Goal: Information Seeking & Learning: Find specific page/section

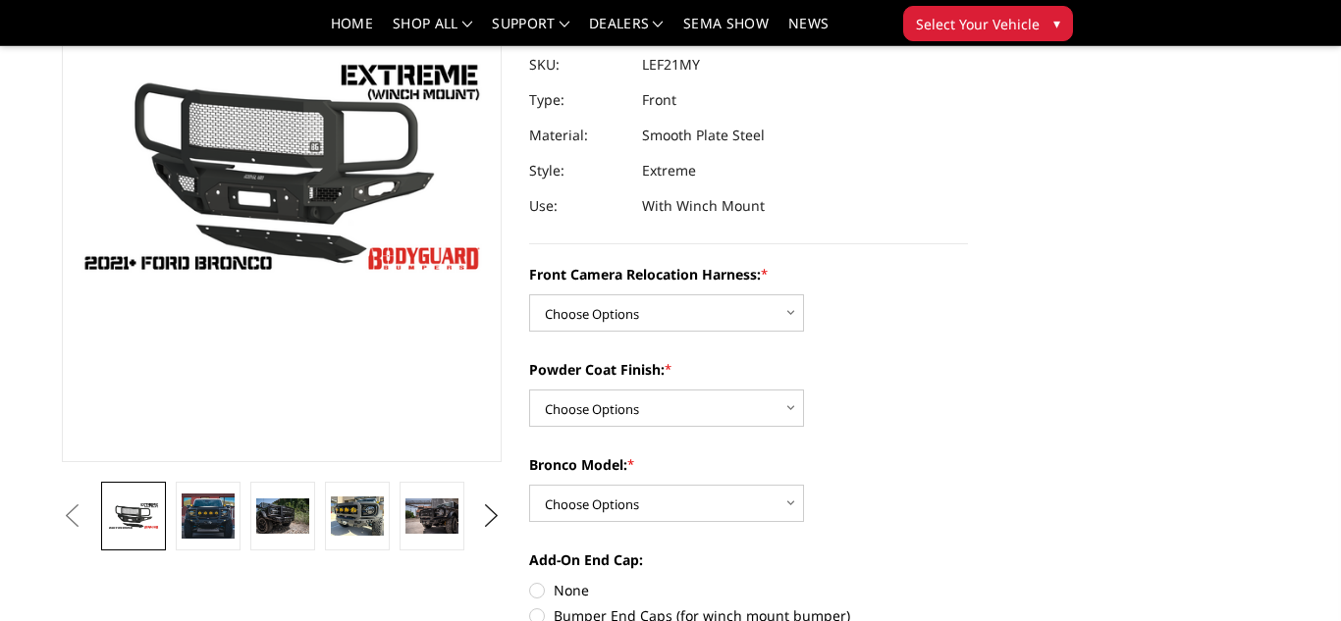
scroll to position [216, 0]
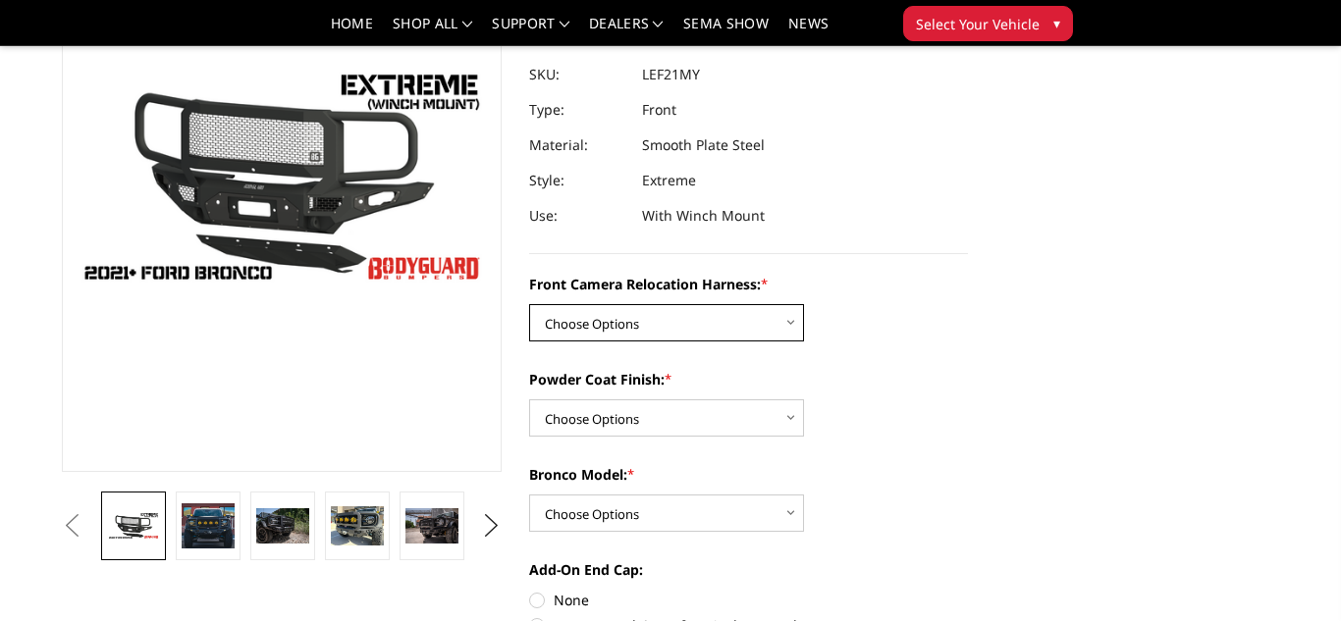
click at [627, 329] on select "Choose Options Without Front Camera Relocation Harness With Front Camera Reloca…" at bounding box center [666, 322] width 275 height 37
select select "4023"
click at [529, 304] on select "Choose Options Without Front Camera Relocation Harness With Front Camera Reloca…" at bounding box center [666, 322] width 275 height 37
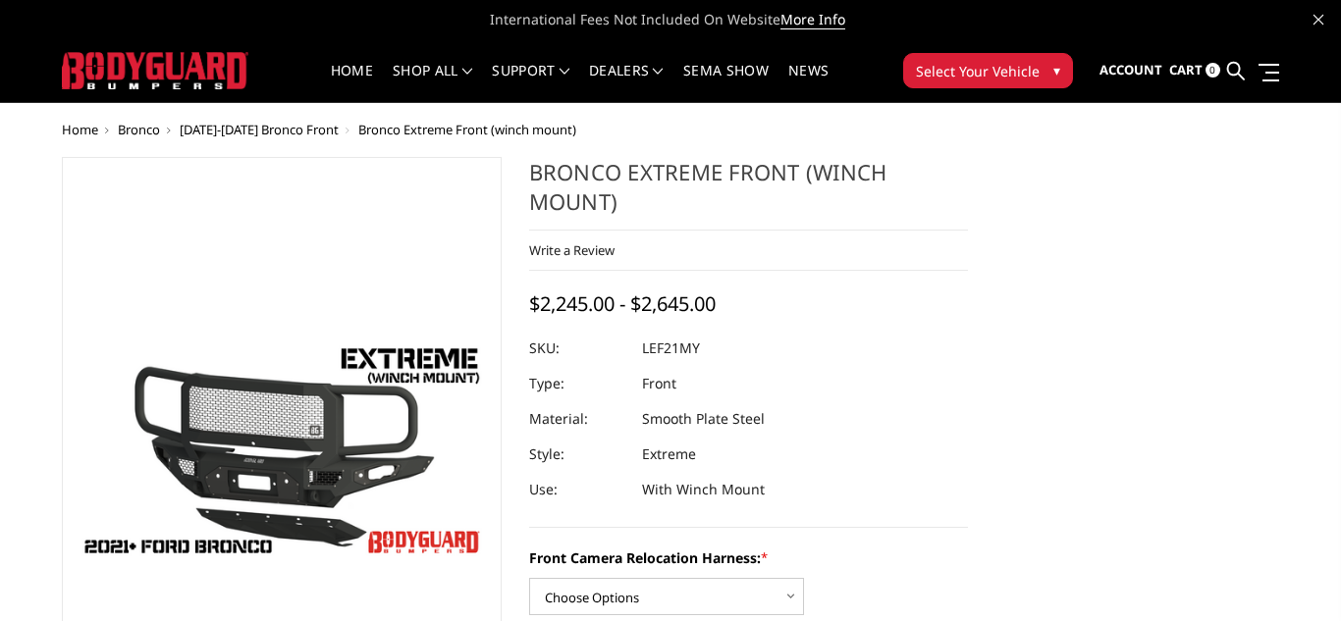
click at [987, 64] on span "Select Your Vehicle" at bounding box center [978, 71] width 124 height 21
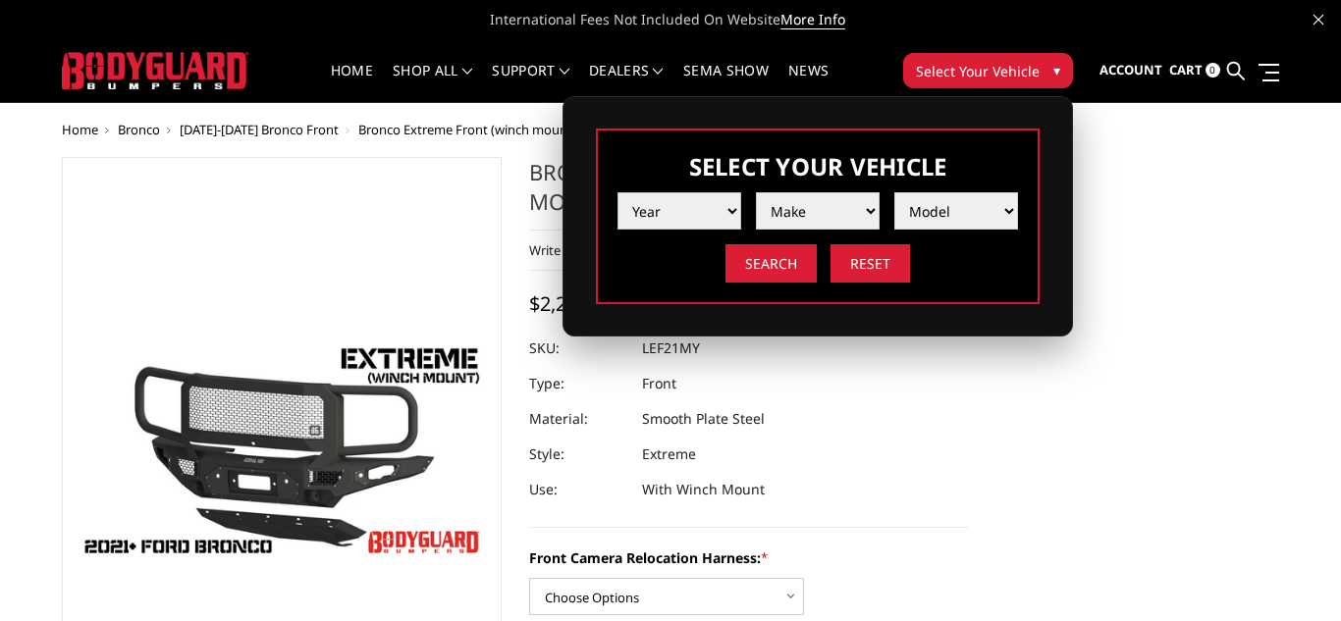
click at [715, 213] on select "Year 2025 2024 2023 2022 2021 2020 2019 2018 2017 2016 2015 2014 2013 2012 2011…" at bounding box center [679, 210] width 124 height 37
select select "yr_2025"
click at [617, 192] on select "Year 2025 2024 2023 2022 2021 2020 2019 2018 2017 2016 2015 2014 2013 2012 2011…" at bounding box center [679, 210] width 124 height 37
click at [838, 210] on select "Make Chevrolet Ford GMC Ram Toyota" at bounding box center [818, 210] width 124 height 37
select select "mk_ford"
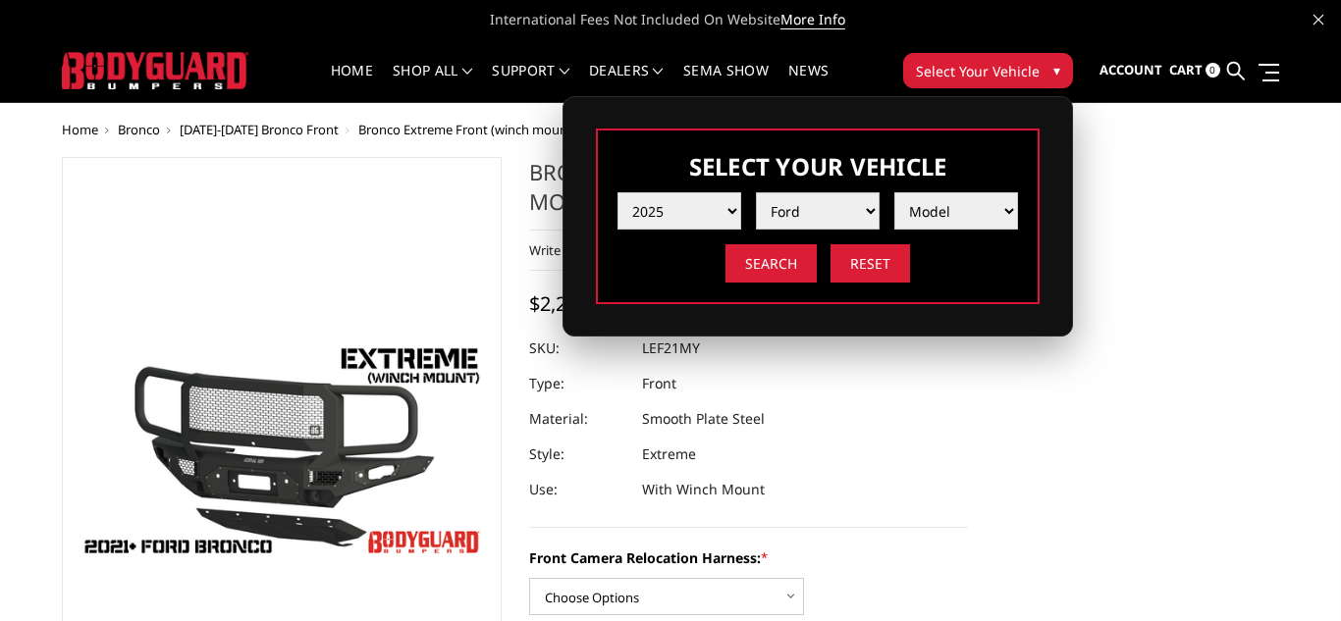
click at [756, 192] on select "Make Chevrolet Ford GMC Ram Toyota" at bounding box center [818, 210] width 124 height 37
click at [1004, 211] on select "Model F150 F150 Raptor F250 / F350 F450 F550" at bounding box center [956, 210] width 124 height 37
click at [894, 192] on select "Model F150 F150 Raptor F250 / F350 F450 F550" at bounding box center [956, 210] width 124 height 37
click at [977, 206] on select "Model F150 F150 Raptor F250 / F350 F450 F550" at bounding box center [956, 210] width 124 height 37
click at [805, 213] on select "Make Chevrolet Ford GMC Ram Toyota" at bounding box center [818, 210] width 124 height 37
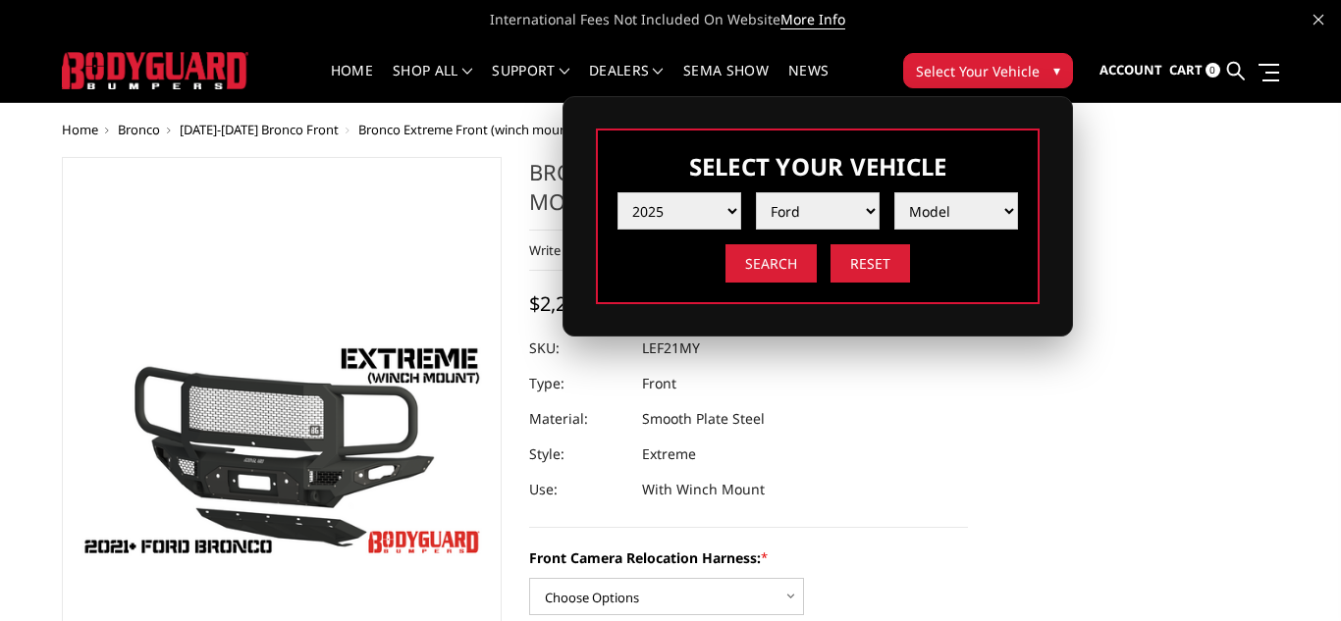
click at [972, 272] on div "Search Reset" at bounding box center [817, 263] width 400 height 38
click at [798, 265] on input "Search" at bounding box center [770, 263] width 91 height 38
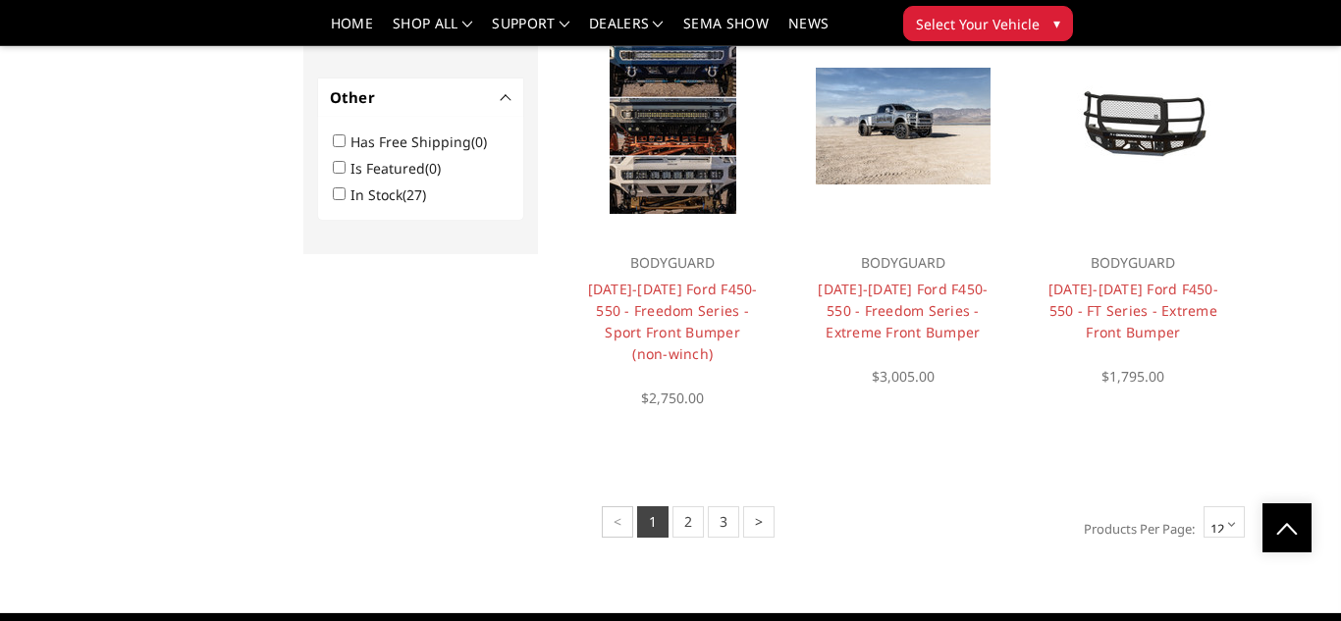
scroll to position [1470, 0]
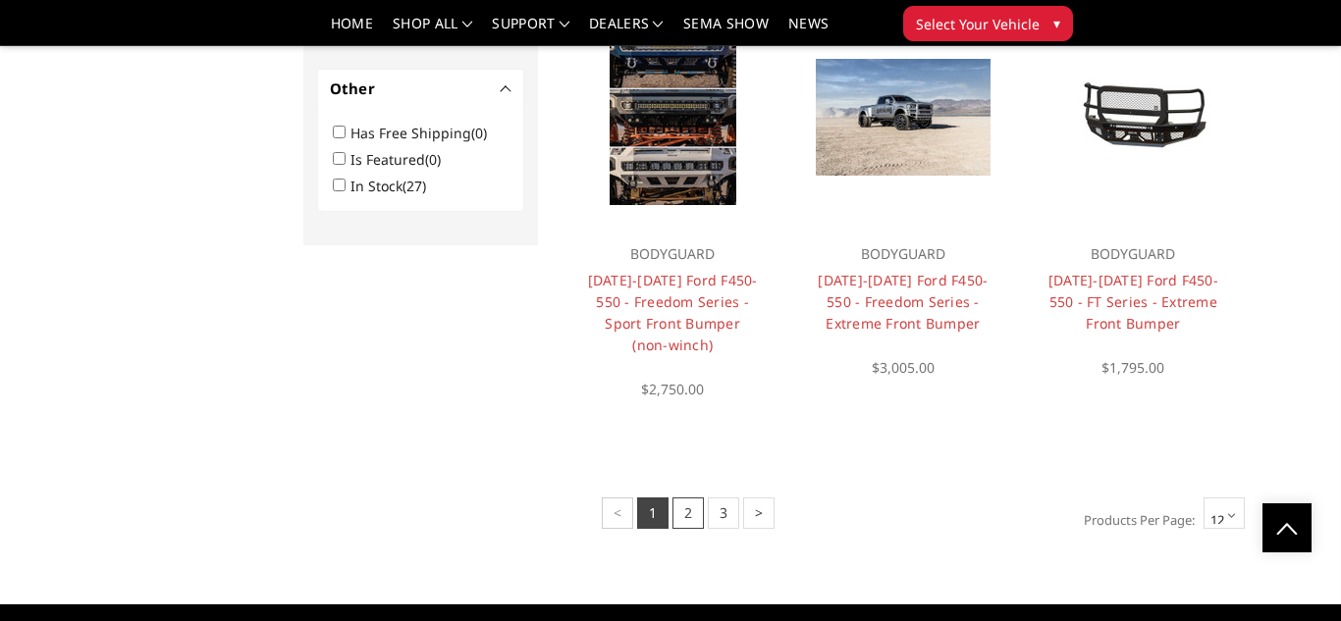
click at [685, 517] on link "2" at bounding box center [687, 513] width 31 height 31
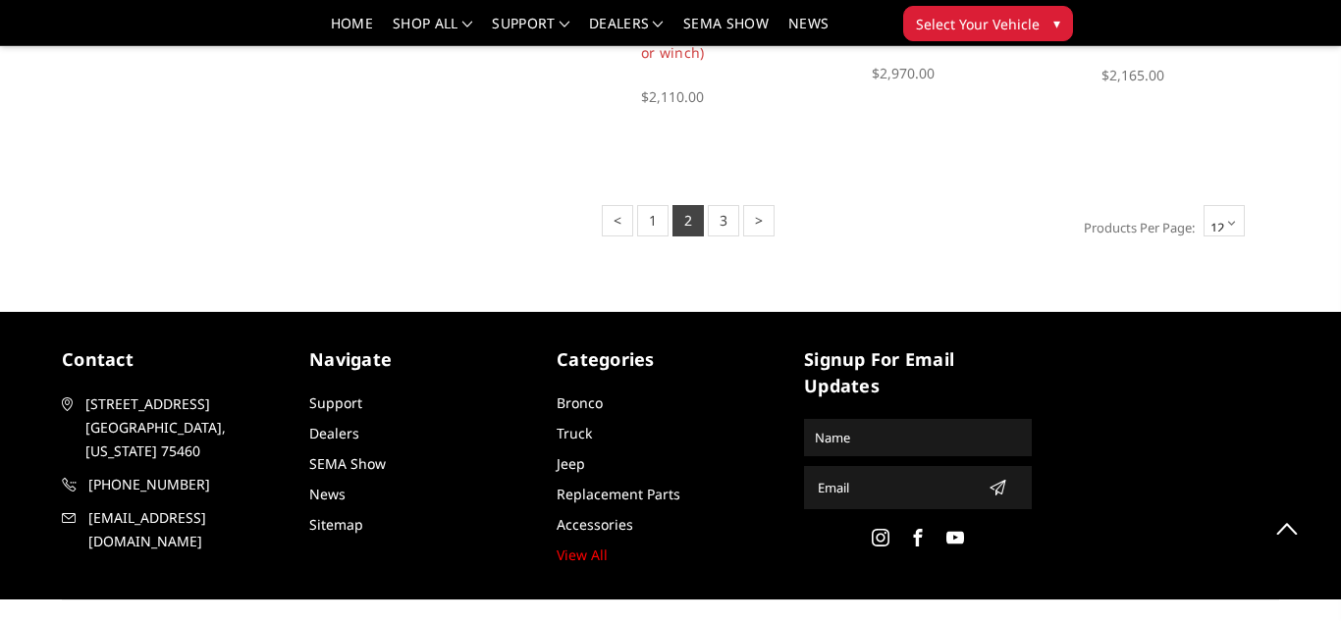
scroll to position [1733, 0]
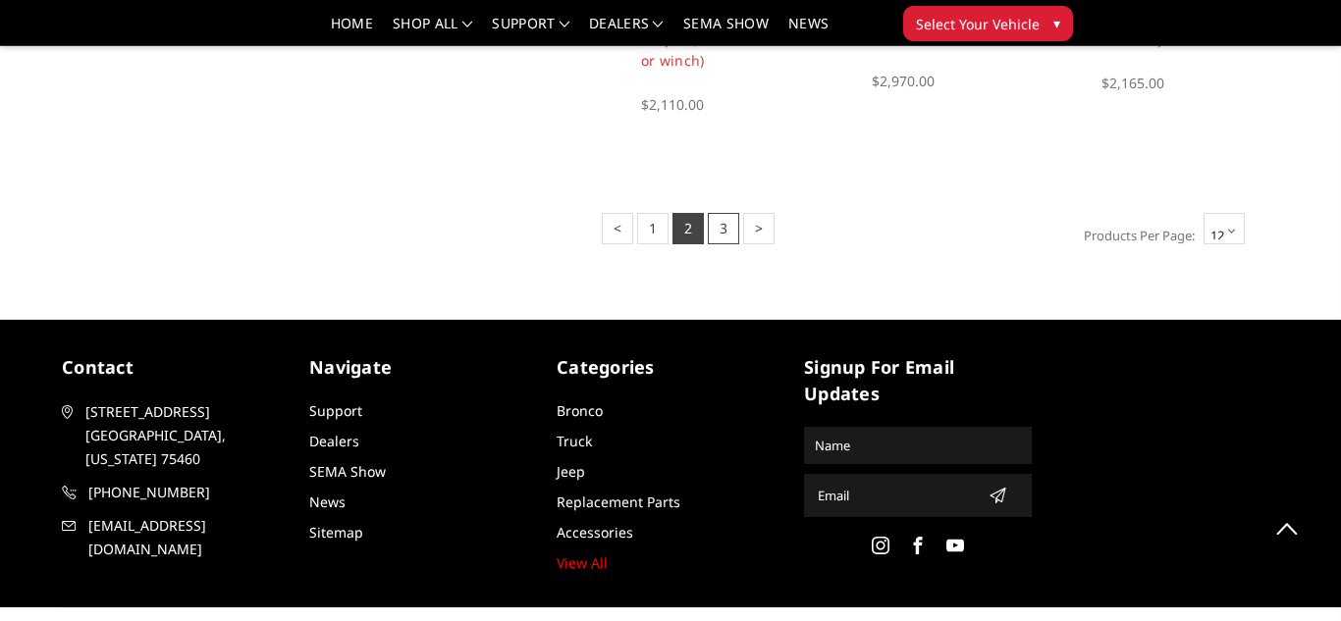
click at [713, 237] on link "3" at bounding box center [723, 228] width 31 height 31
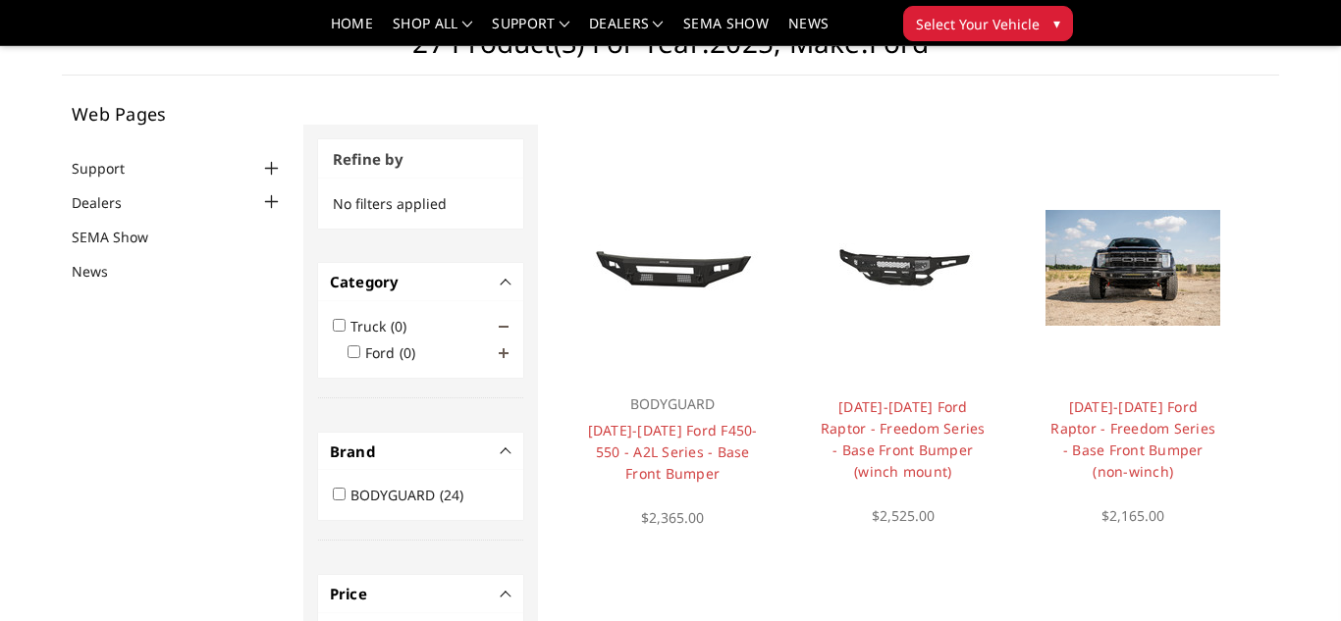
scroll to position [0, 0]
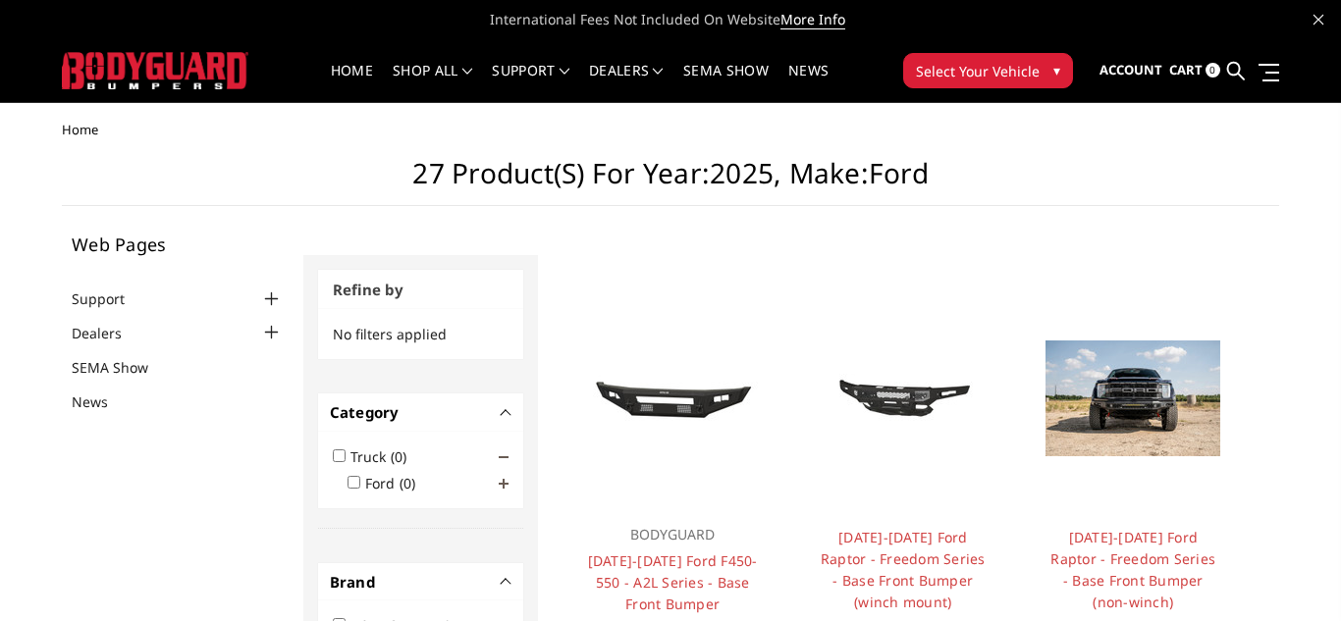
click at [988, 74] on span "Select Your Vehicle" at bounding box center [978, 71] width 124 height 21
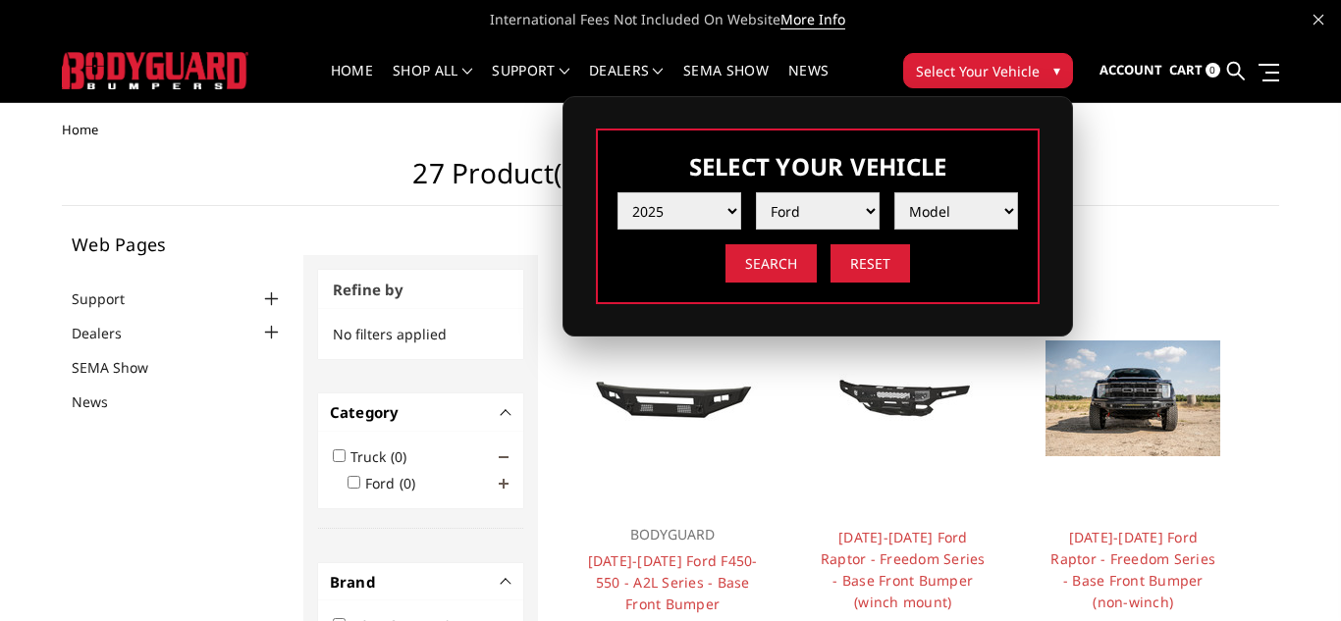
click at [987, 214] on select "Model F150 F150 Raptor F250 / F350 F450 F550" at bounding box center [956, 210] width 124 height 37
click at [969, 211] on select "Model F150 F150 Raptor F250 / F350 F450 F550" at bounding box center [956, 210] width 124 height 37
click at [1235, 79] on link at bounding box center [1236, 71] width 18 height 62
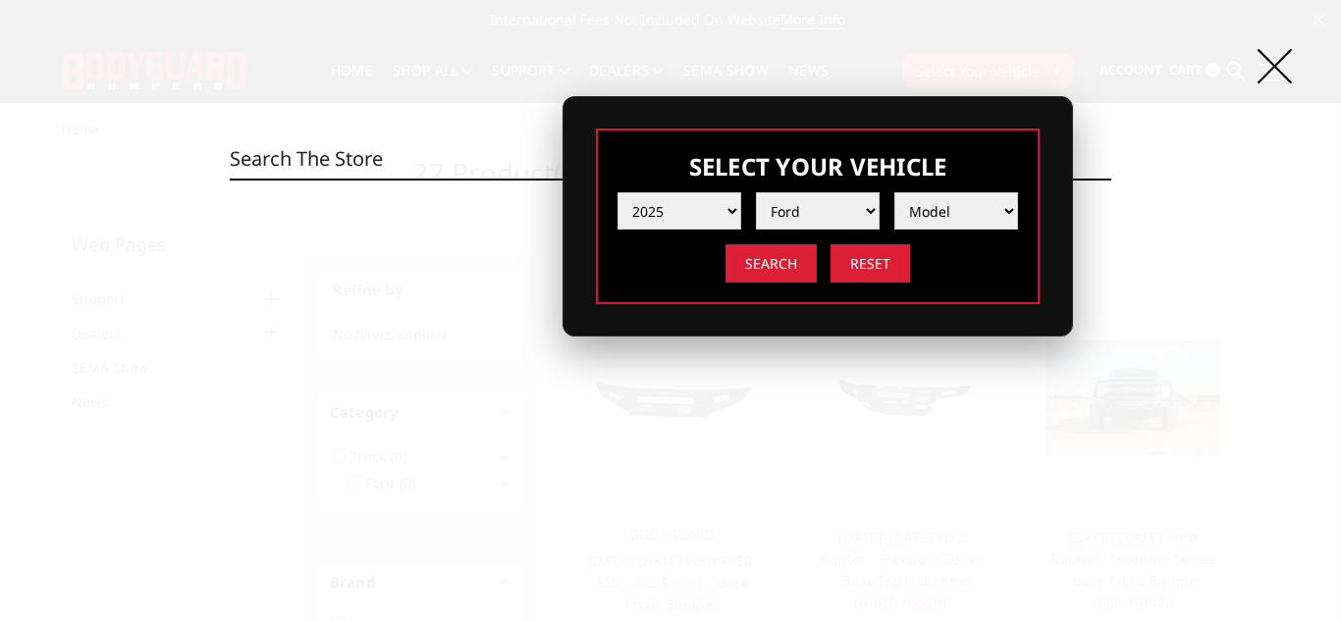
click at [1148, 241] on div "Search Search" at bounding box center [670, 310] width 1341 height 621
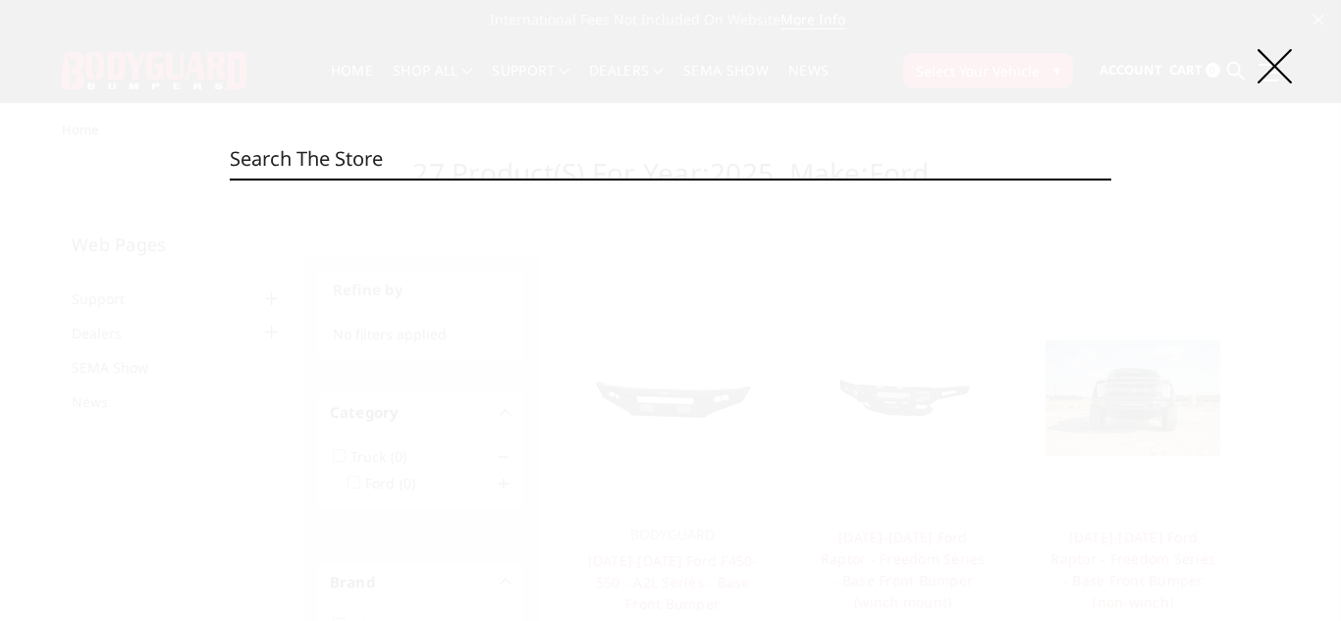
click at [562, 147] on input "Search" at bounding box center [670, 158] width 880 height 39
type input "b"
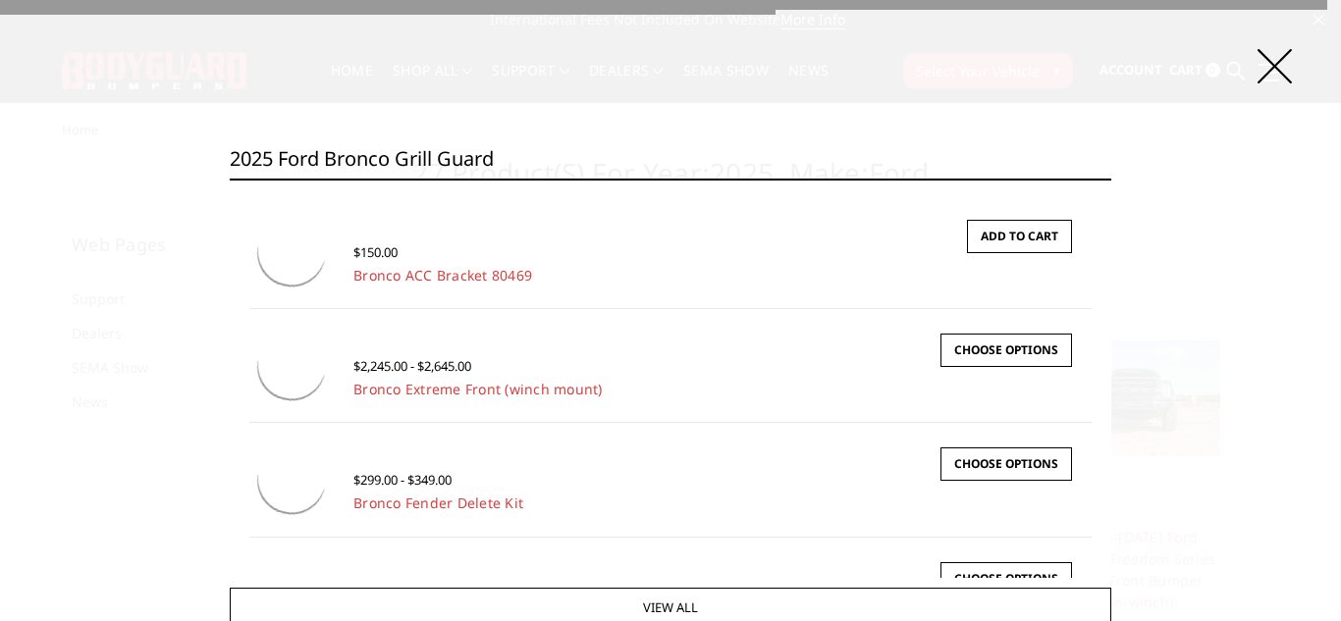
type input "2025 Ford bronco grill guard"
click at [1111, 179] on input "Search" at bounding box center [1111, 179] width 1 height 1
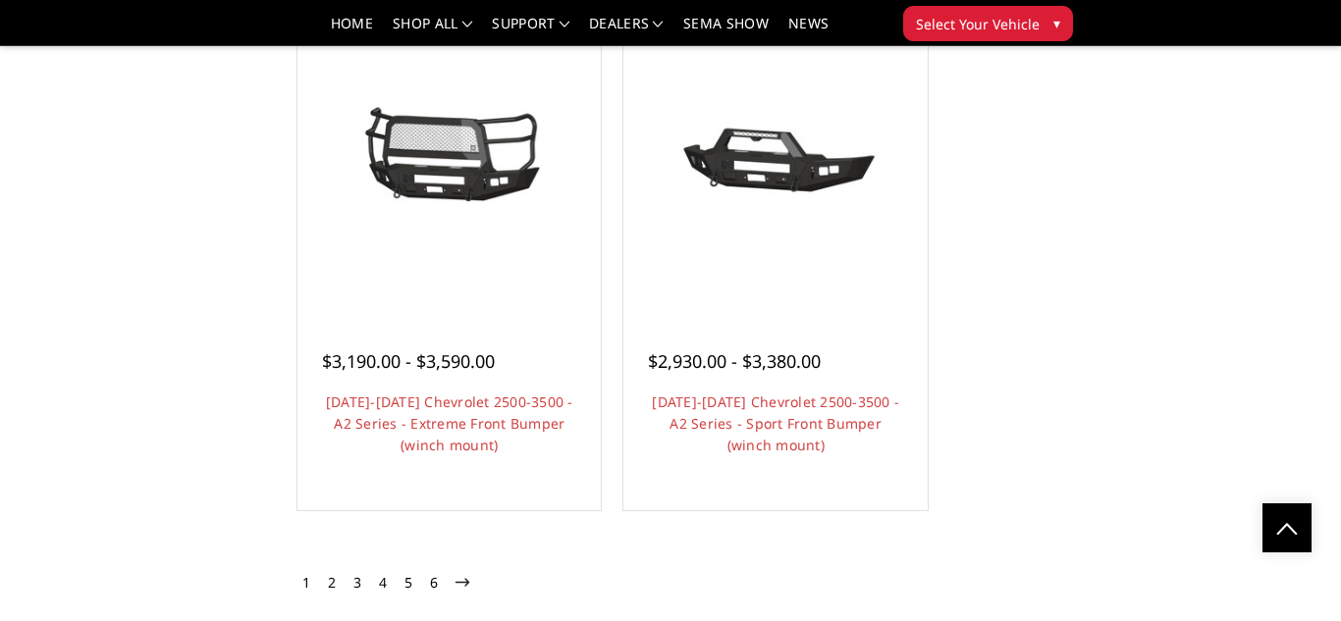
scroll to position [3283, 0]
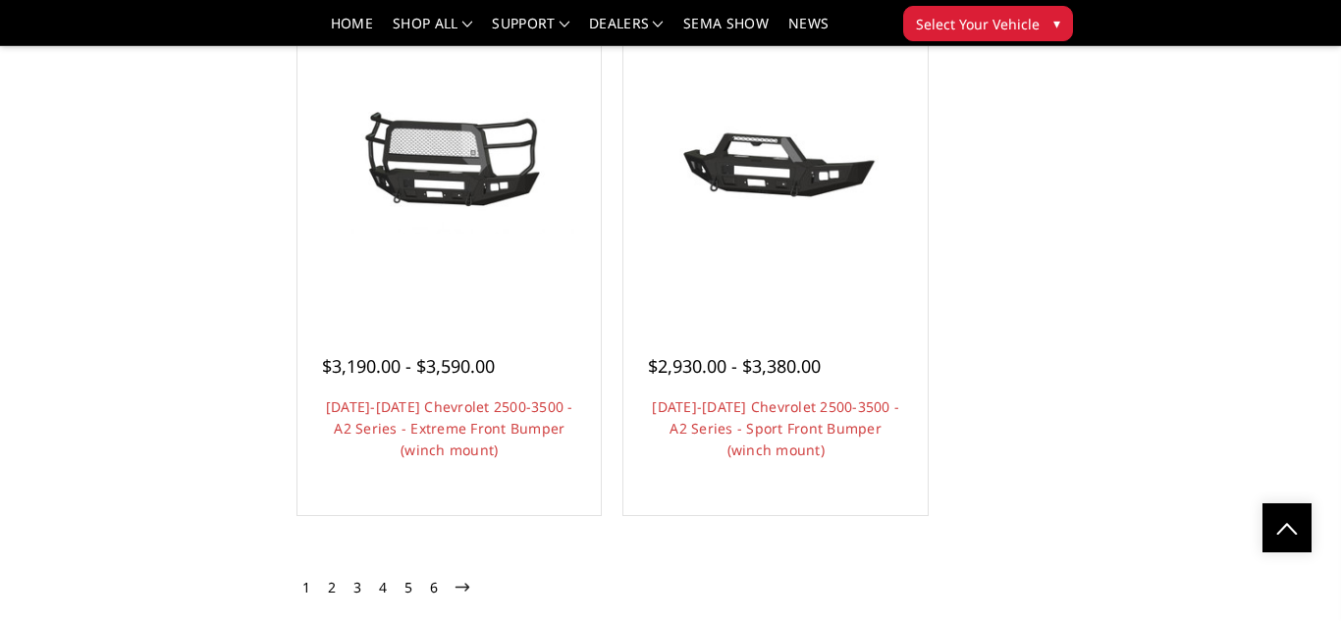
click at [338, 589] on link "2" at bounding box center [332, 588] width 18 height 24
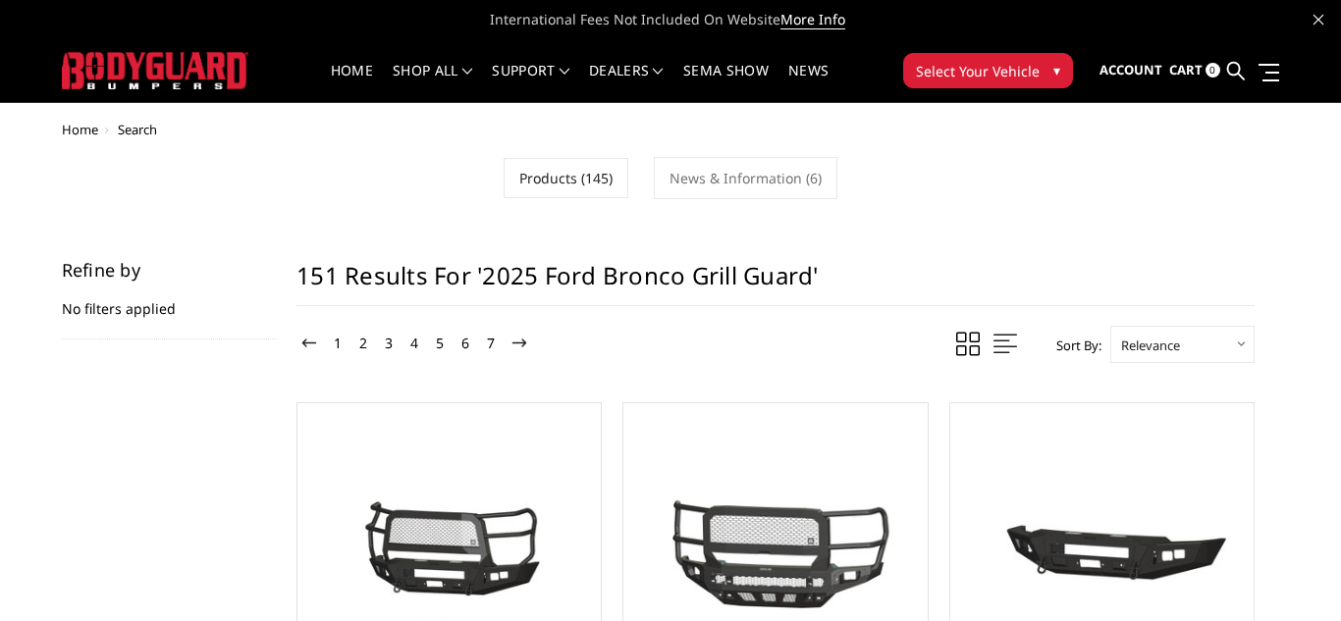
click at [832, 278] on h1 "151 results for '2025 Ford bronco grill guard'" at bounding box center [775, 283] width 958 height 45
click at [778, 272] on h1 "151 results for '2025 Ford bronco grill guard'" at bounding box center [775, 283] width 958 height 45
click at [1239, 72] on icon at bounding box center [1236, 71] width 18 height 18
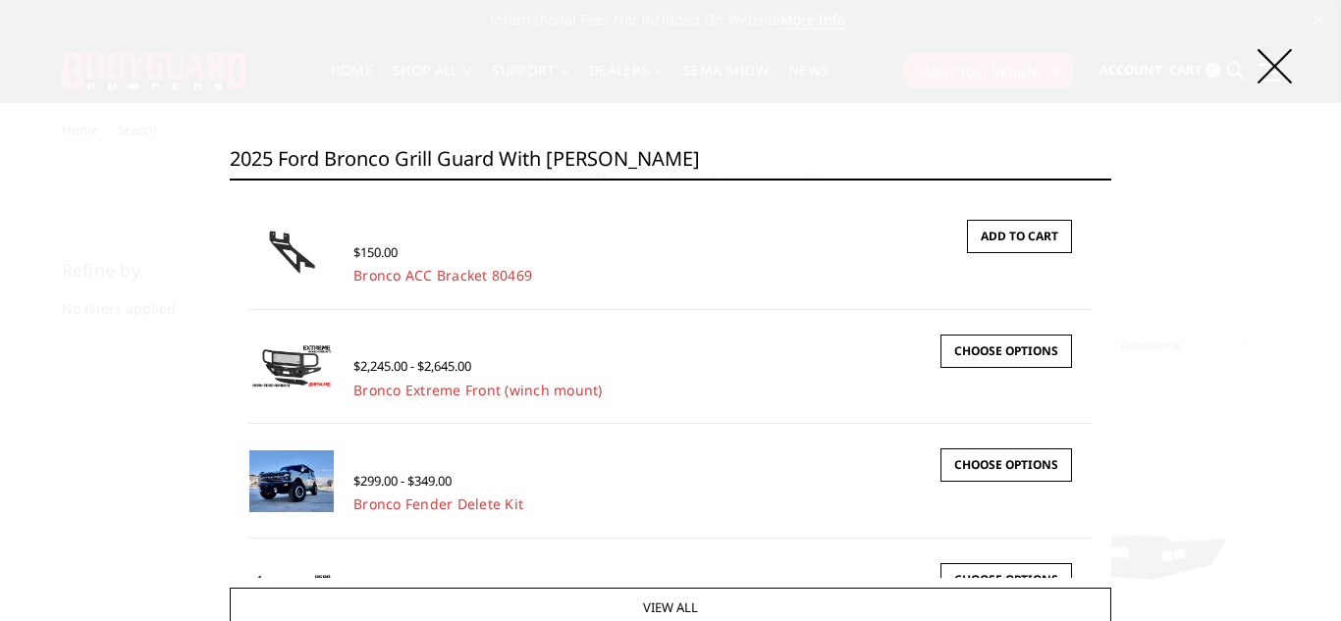
type input "2025 Ford bronco grill guard with wintch"
click at [1111, 179] on input "Search" at bounding box center [1111, 179] width 1 height 1
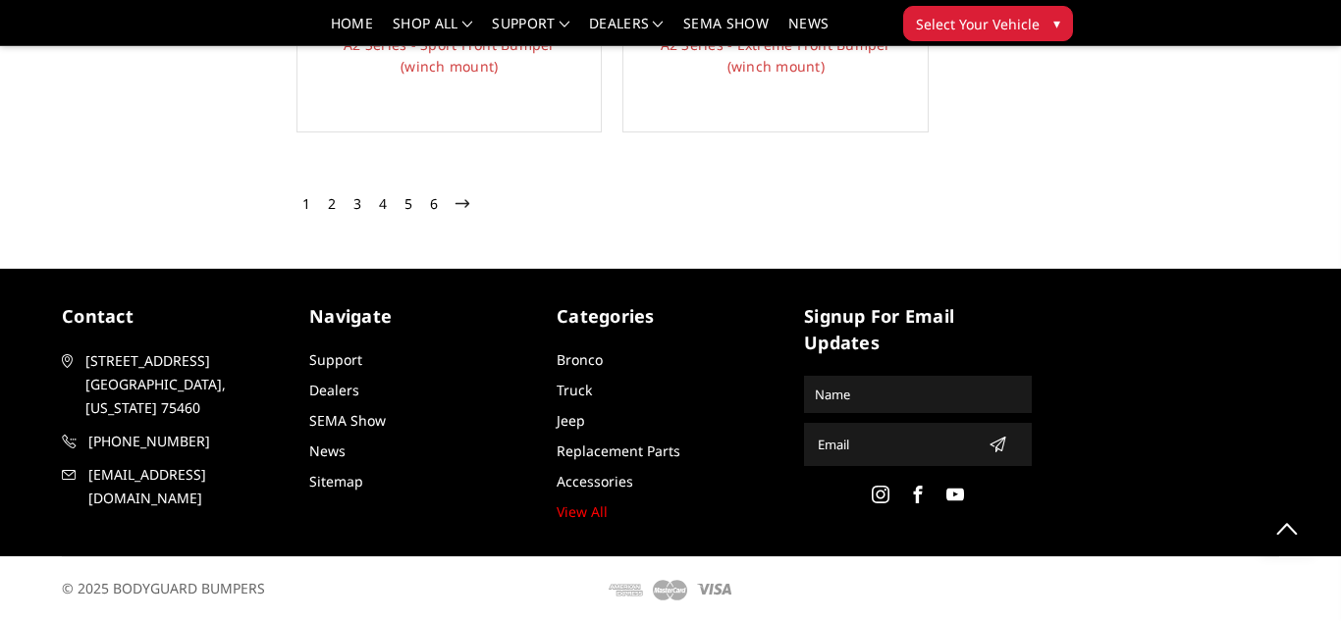
scroll to position [3668, 0]
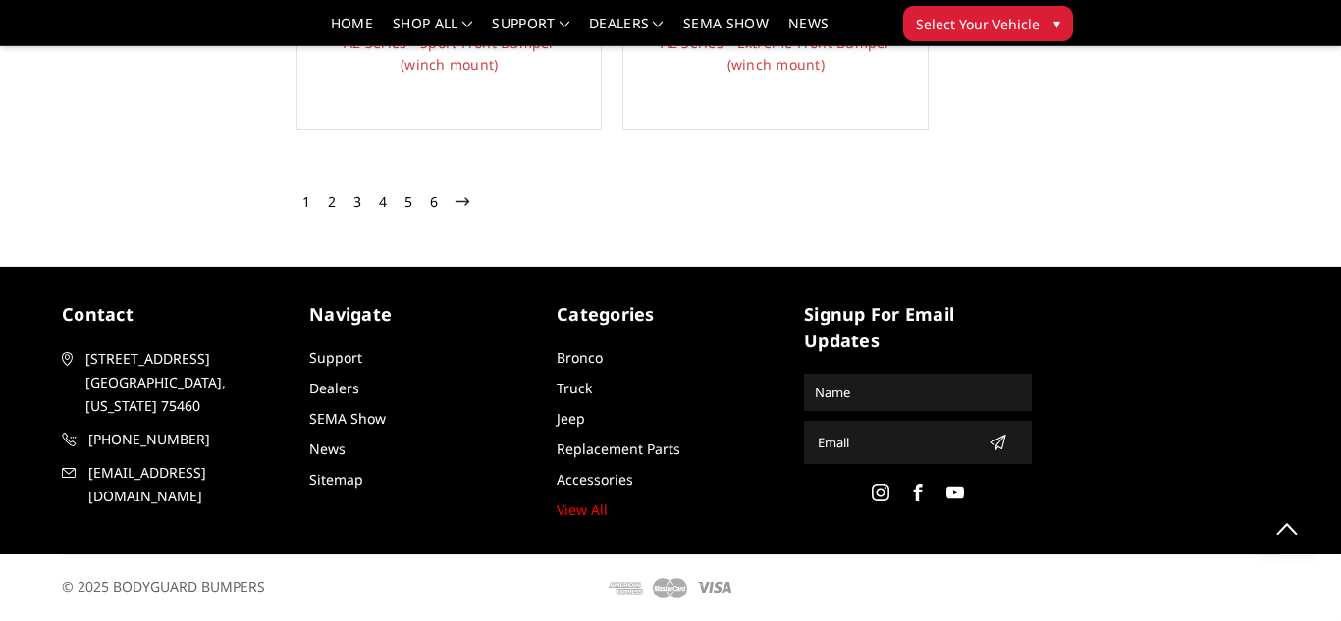
click at [330, 209] on link "2" at bounding box center [332, 202] width 18 height 24
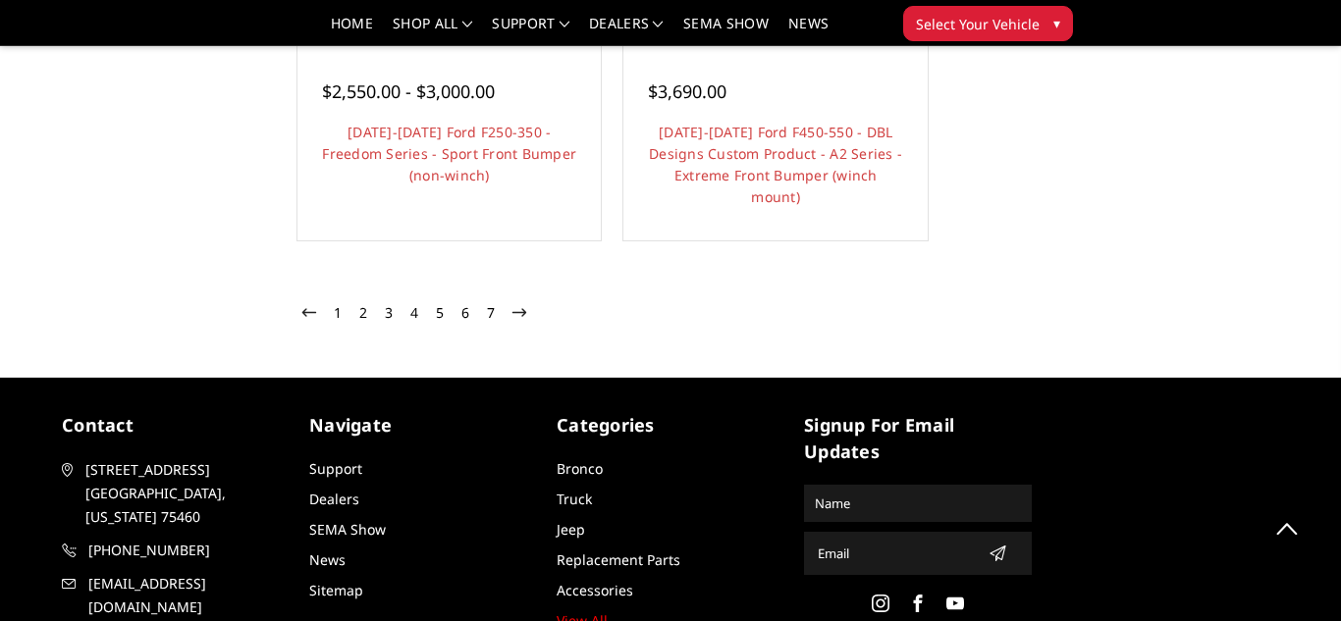
scroll to position [3733, 0]
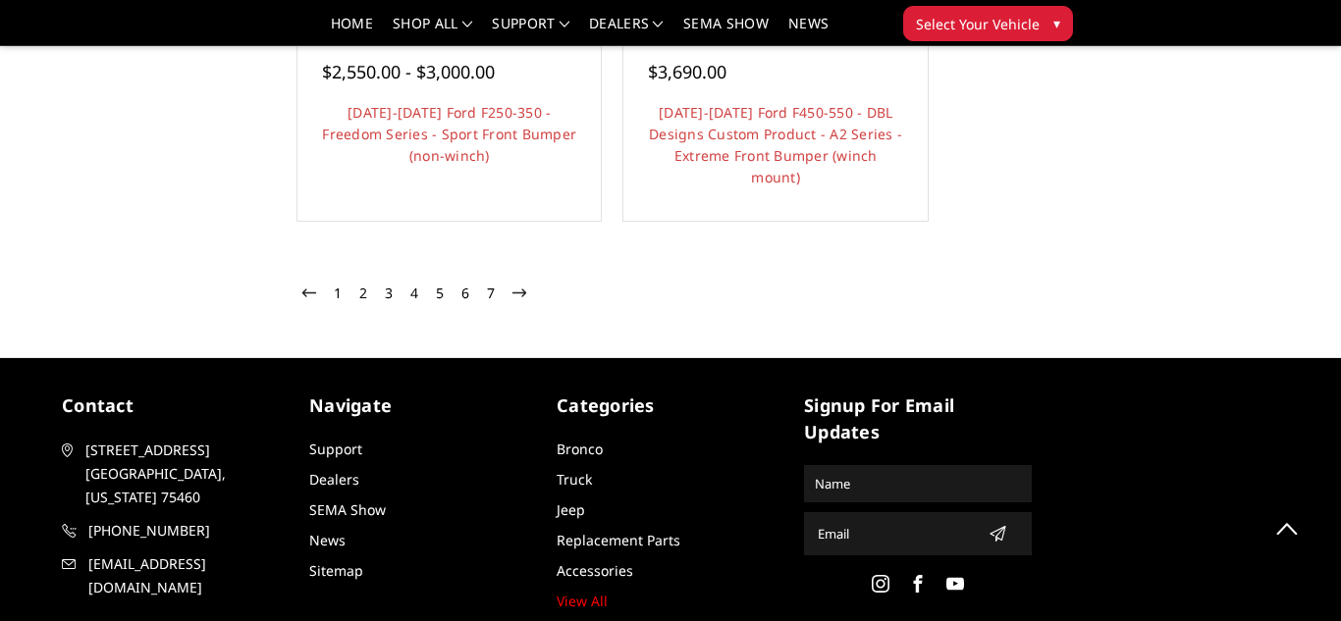
click at [416, 291] on link "4" at bounding box center [414, 294] width 18 height 24
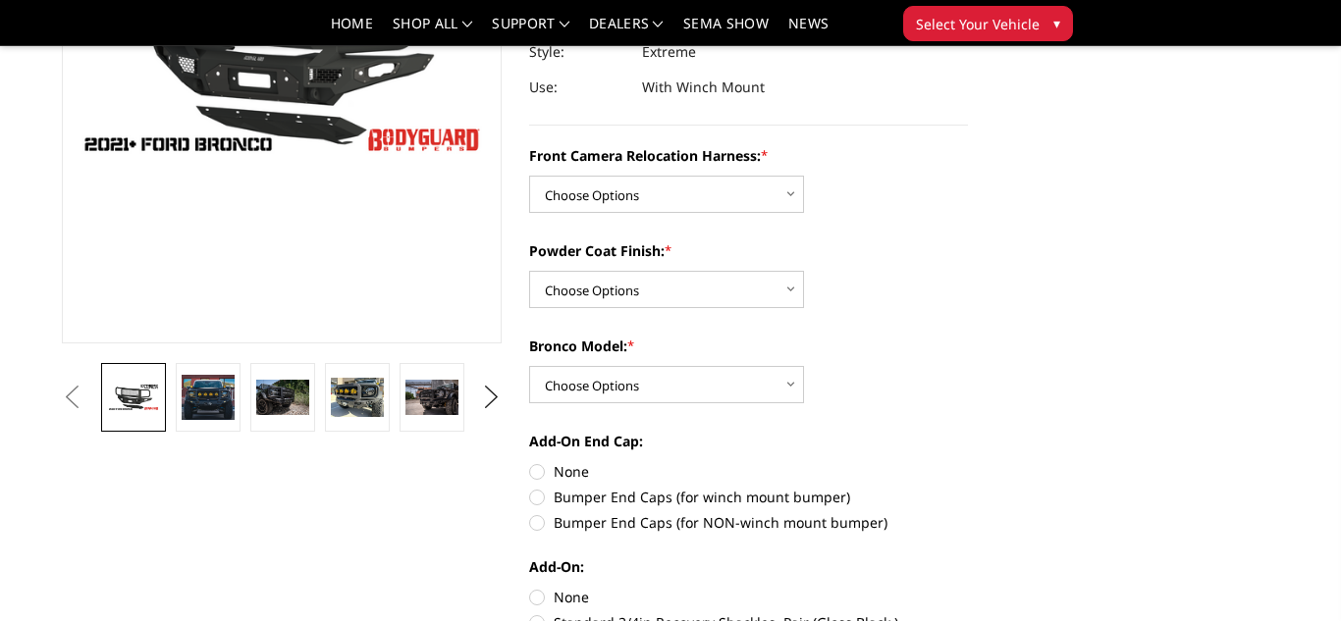
scroll to position [349, 0]
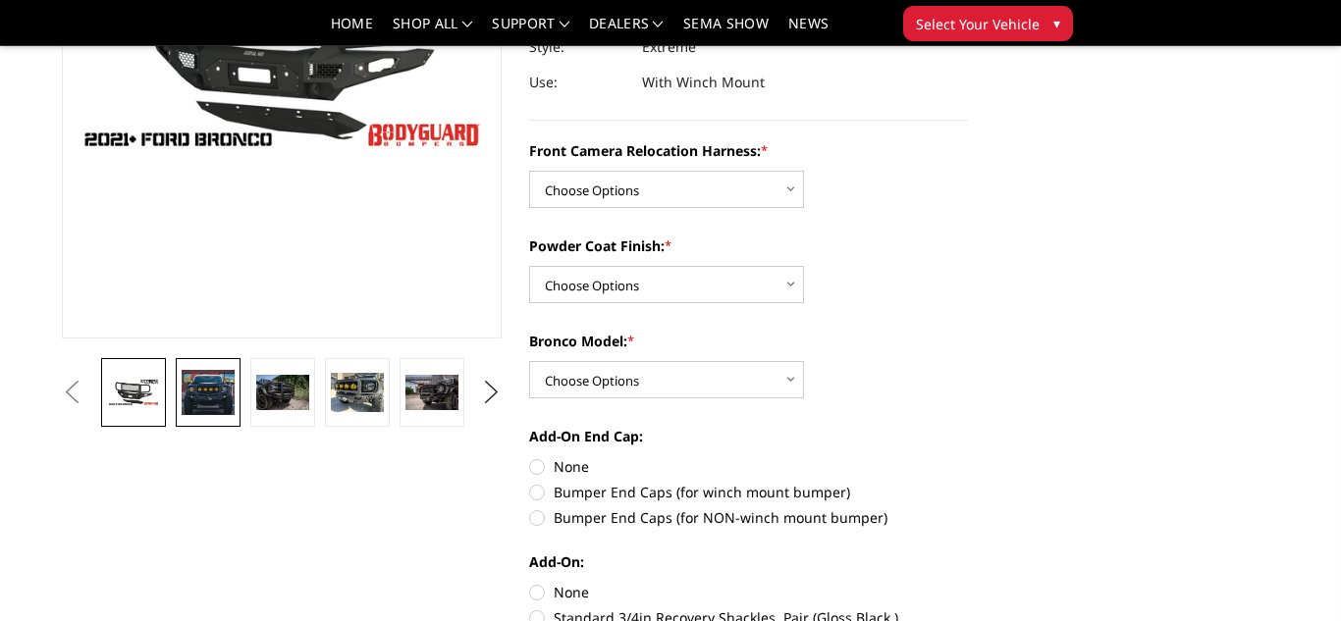
click at [214, 396] on img at bounding box center [208, 393] width 53 height 46
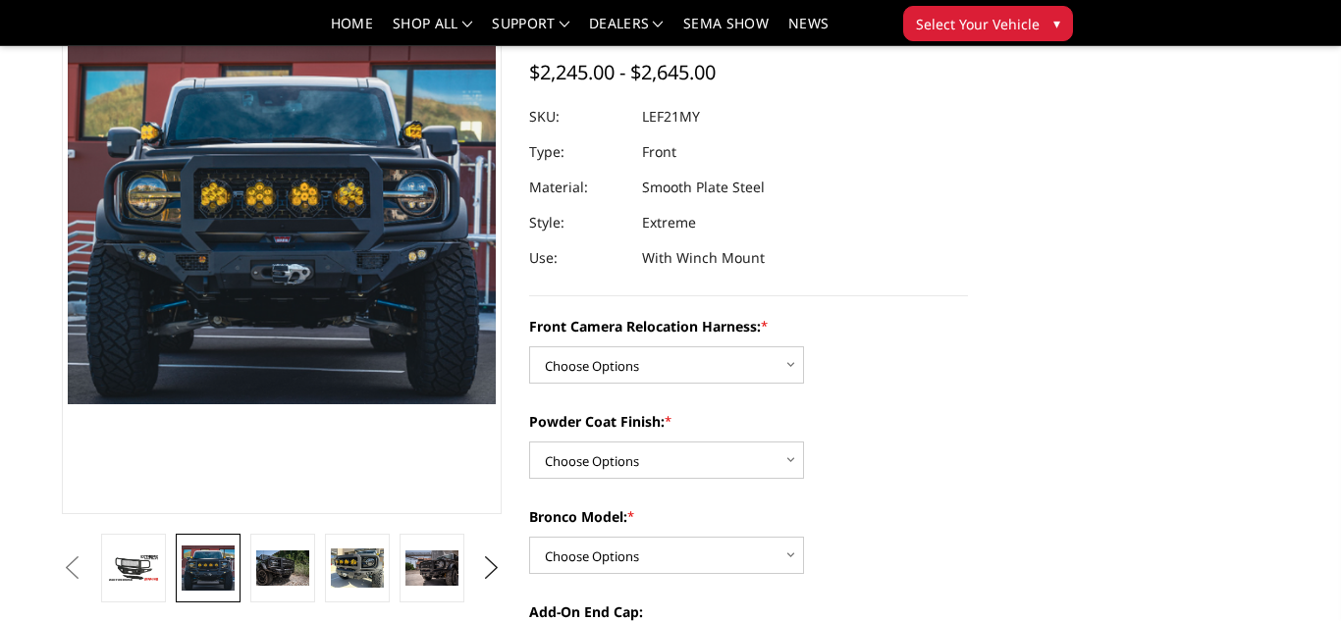
scroll to position [164, 0]
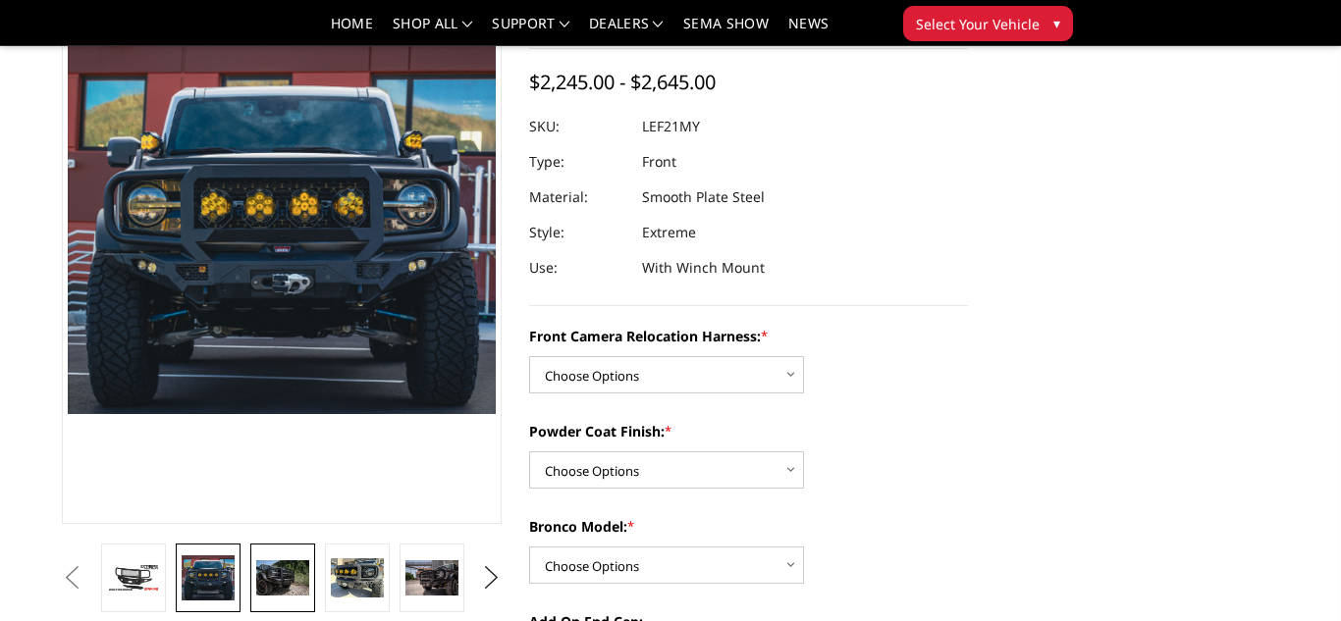
click at [290, 587] on img at bounding box center [282, 577] width 53 height 35
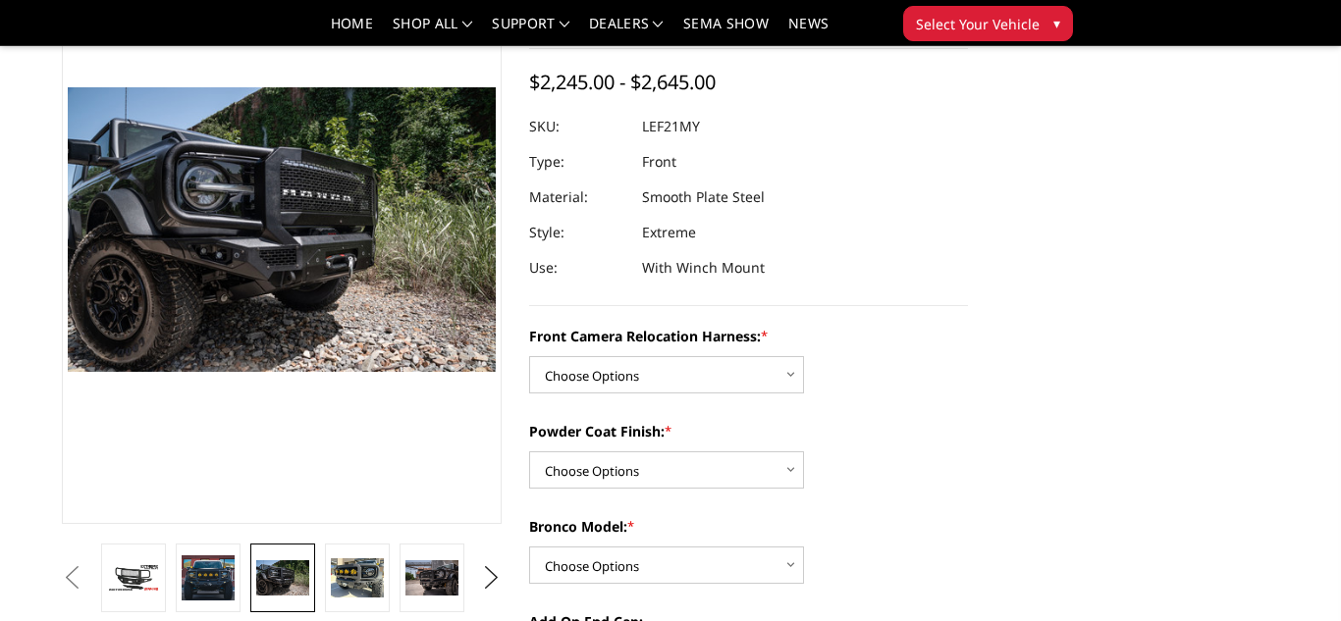
scroll to position [206, 0]
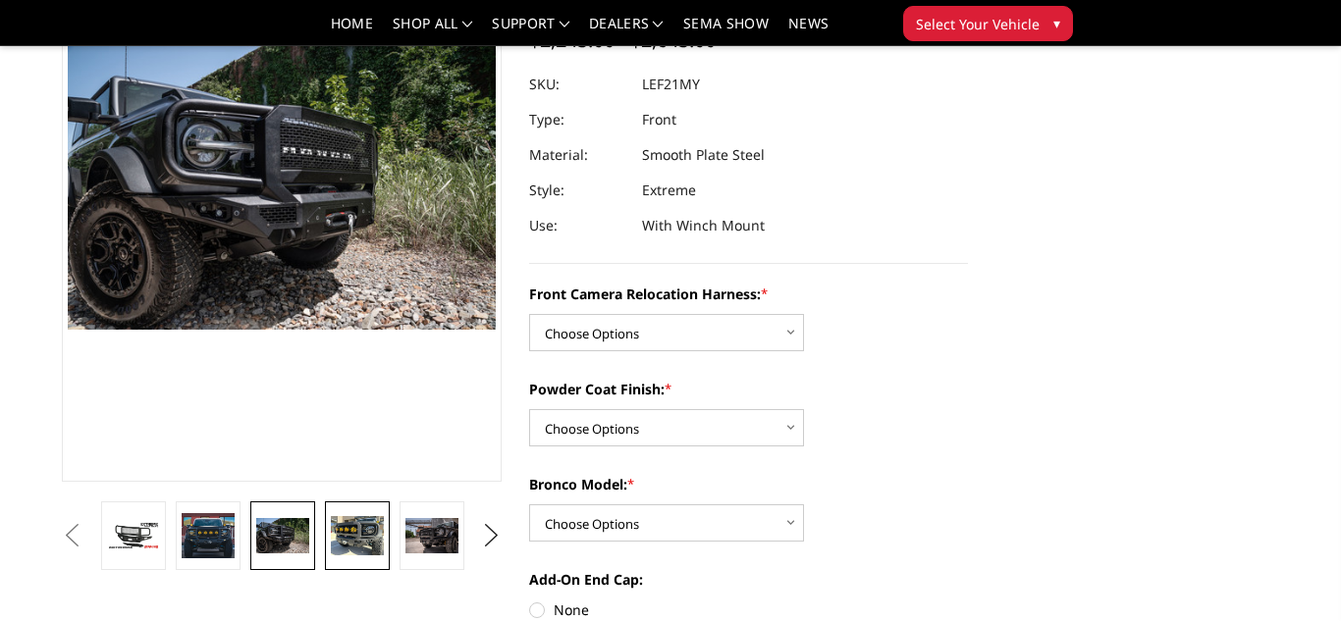
click at [351, 542] on img at bounding box center [357, 536] width 53 height 40
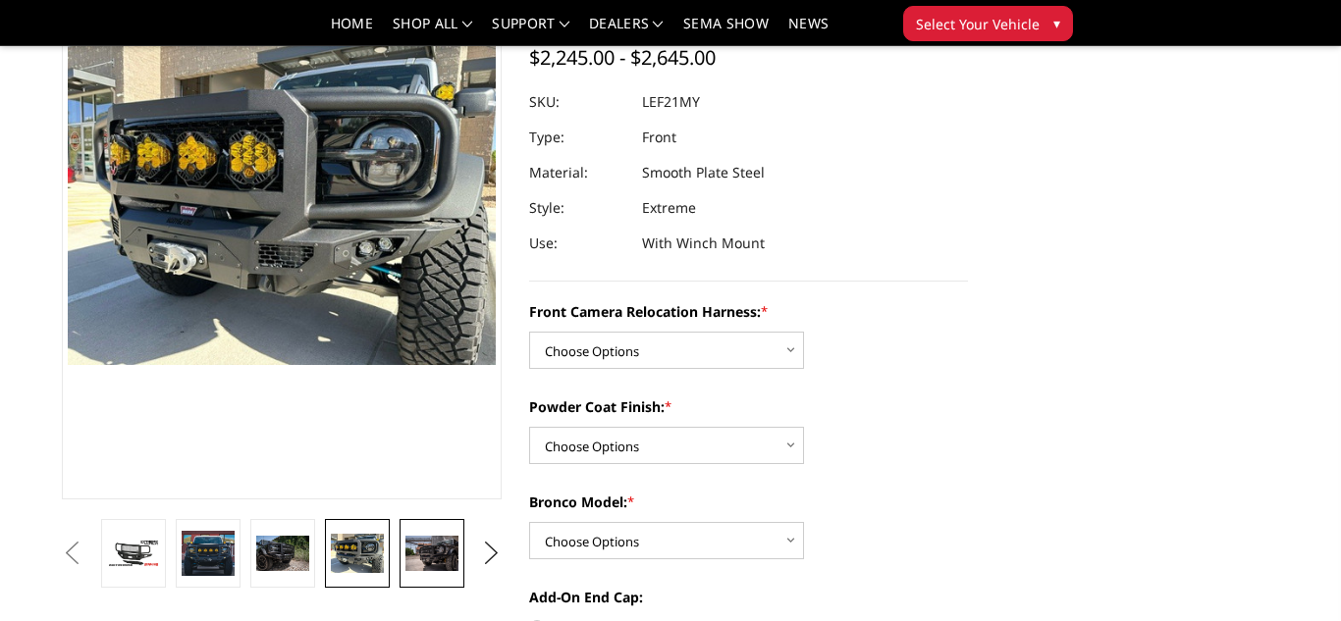
click at [416, 540] on img at bounding box center [431, 553] width 53 height 35
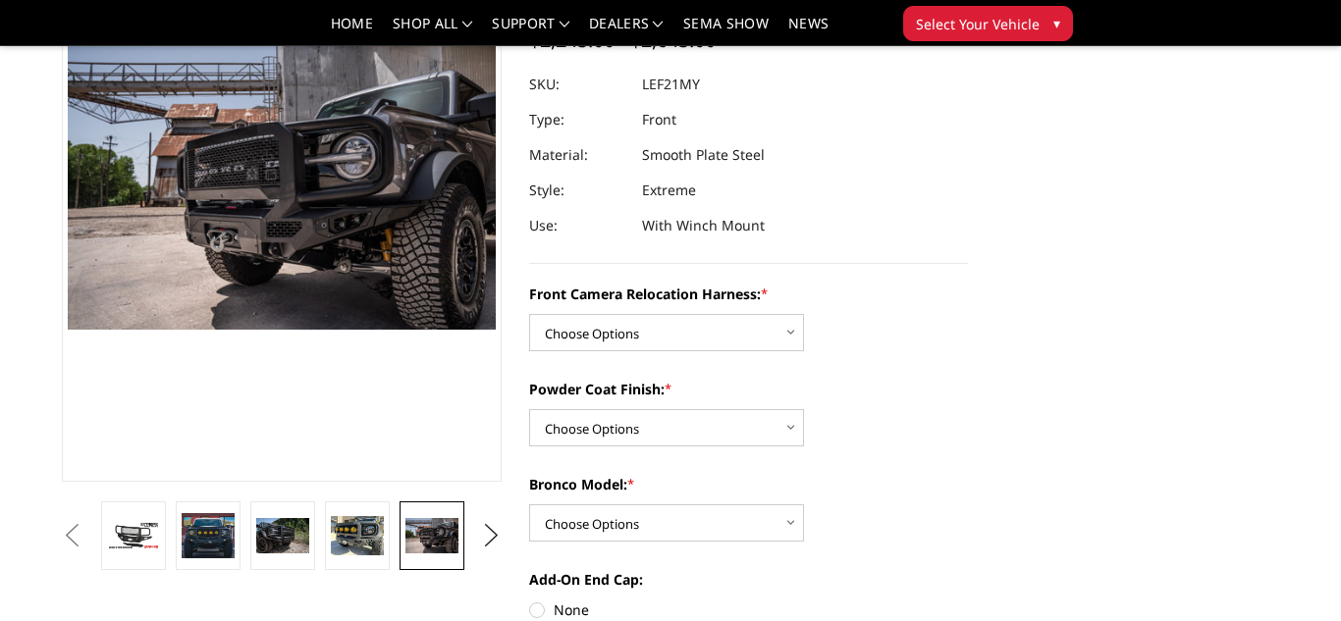
click at [86, 543] on button "Previous" at bounding box center [71, 535] width 29 height 29
click at [144, 544] on img at bounding box center [133, 535] width 53 height 29
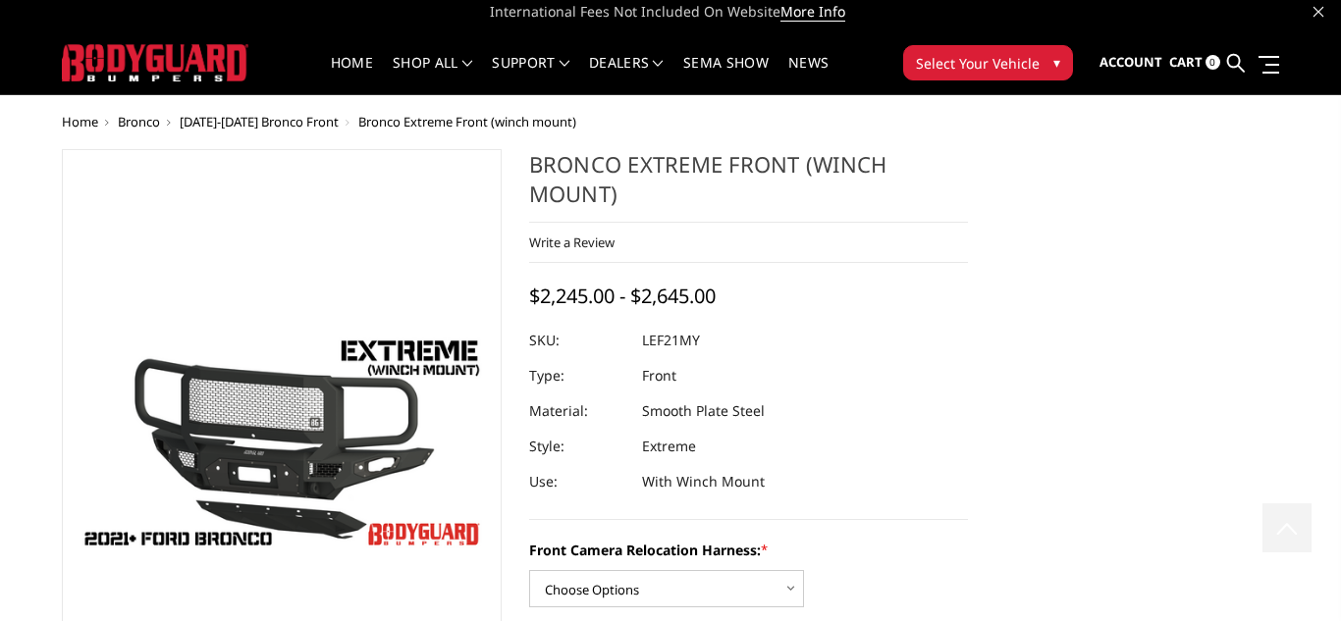
scroll to position [0, 0]
